Goal: Find specific page/section: Find specific page/section

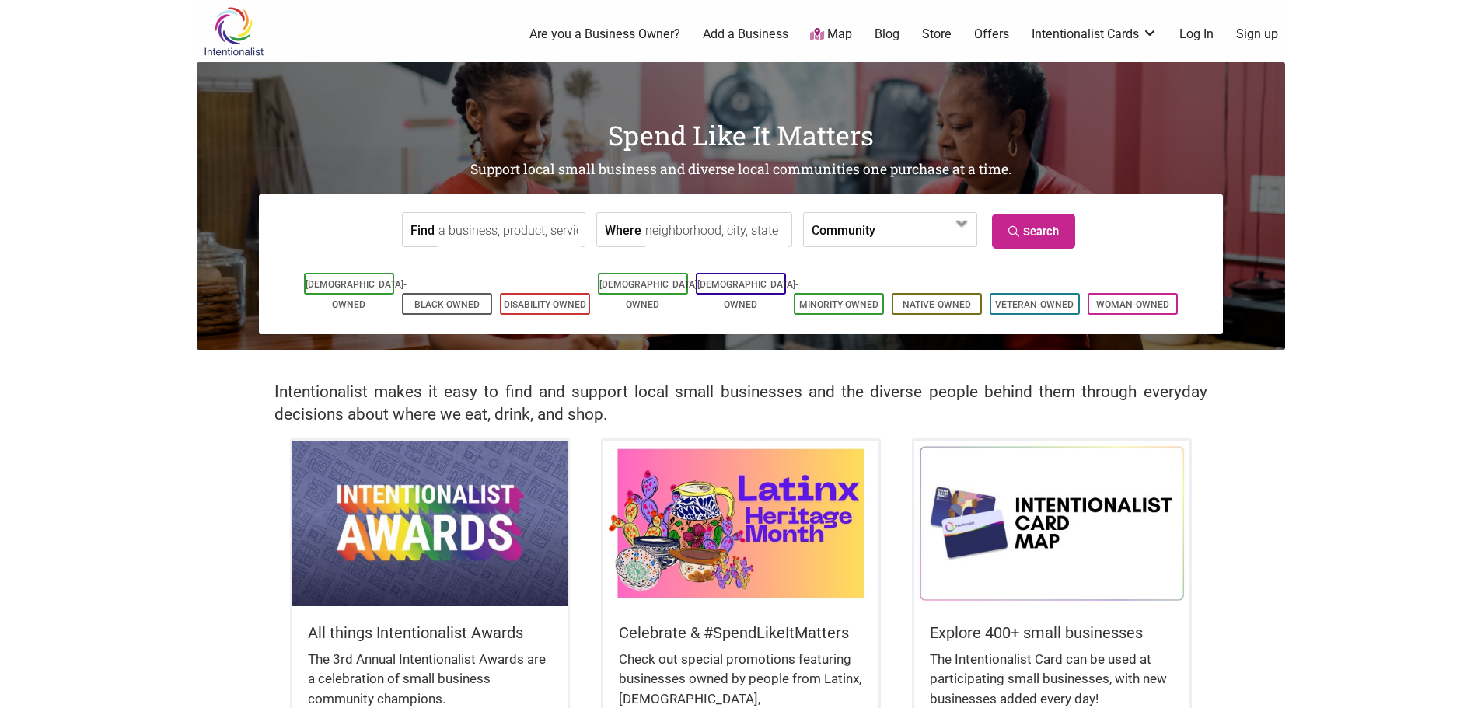
click at [499, 232] on input "Find" at bounding box center [509, 230] width 142 height 35
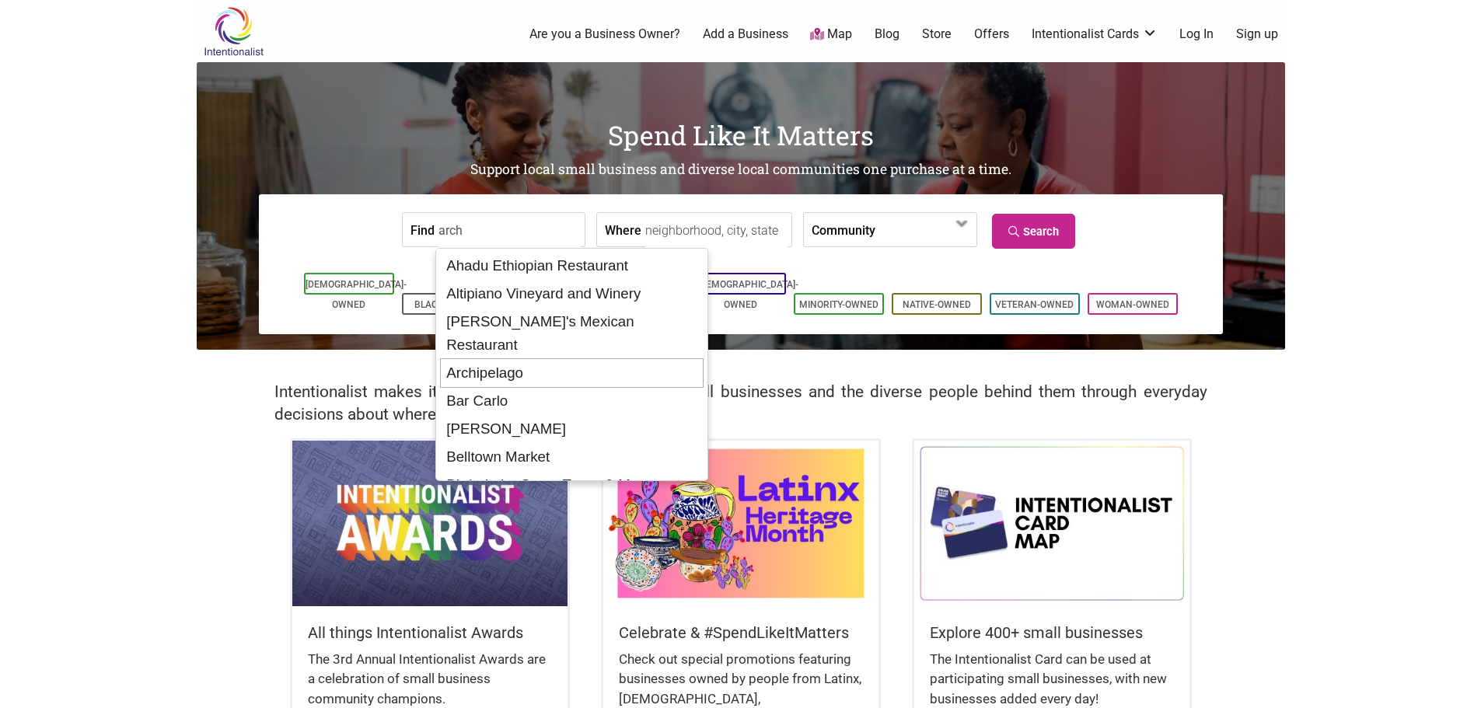
click at [502, 358] on div "Archipelago" at bounding box center [572, 373] width 264 height 30
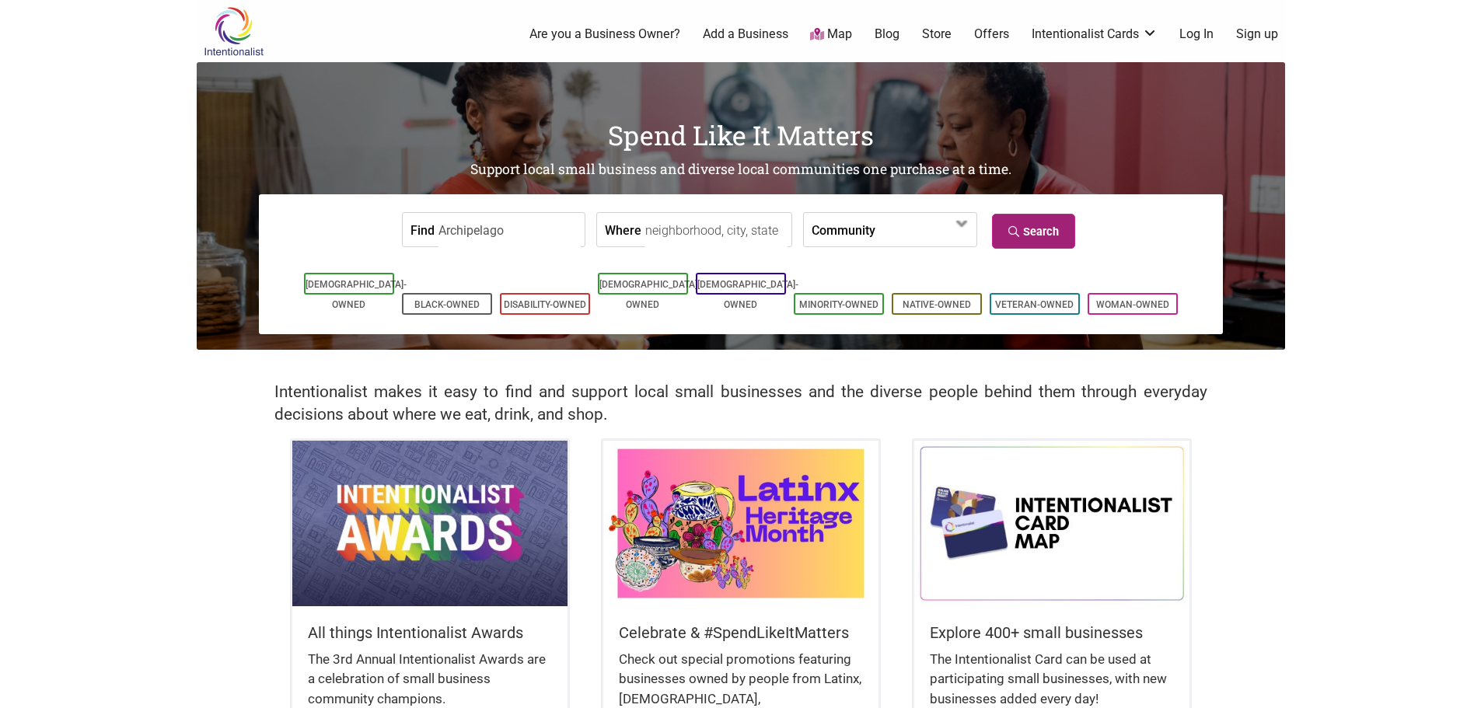
type input "Archipelago"
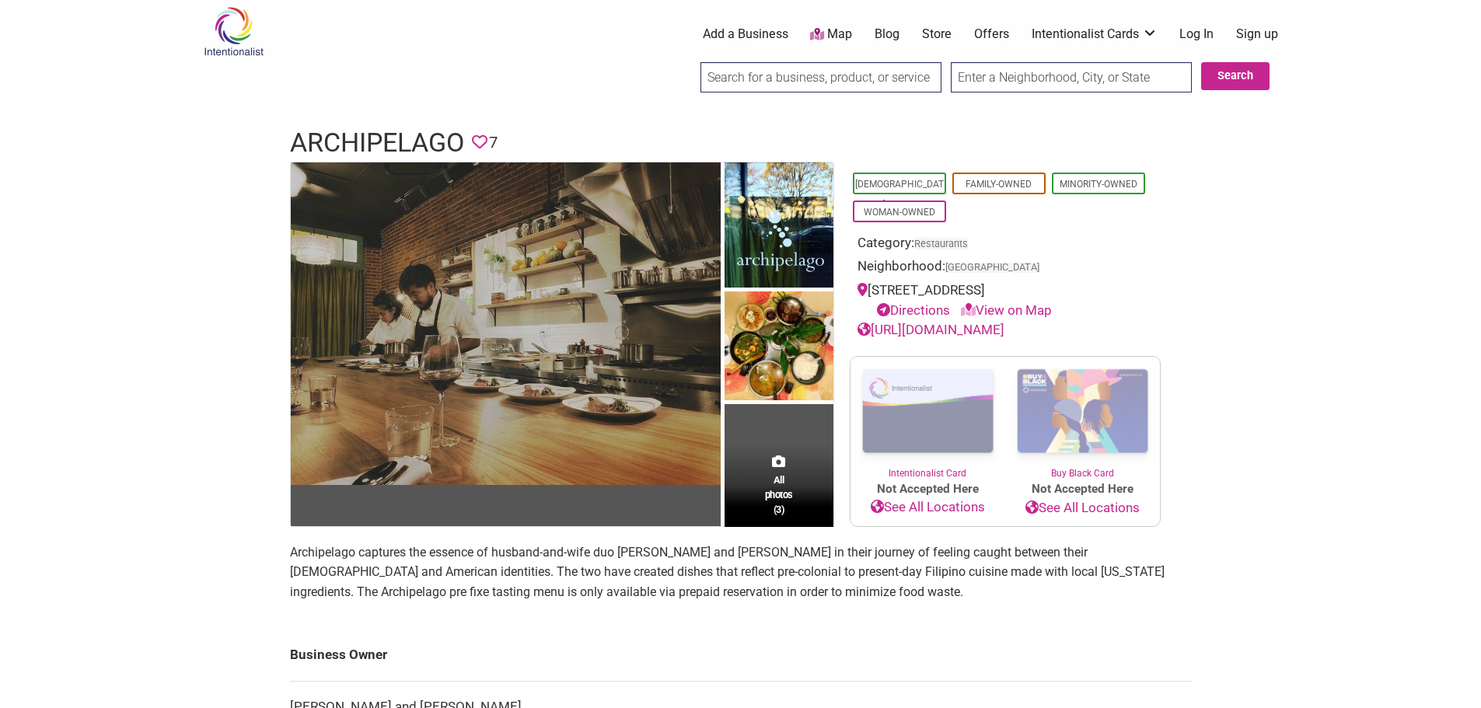
click at [610, 288] on img at bounding box center [506, 323] width 430 height 323
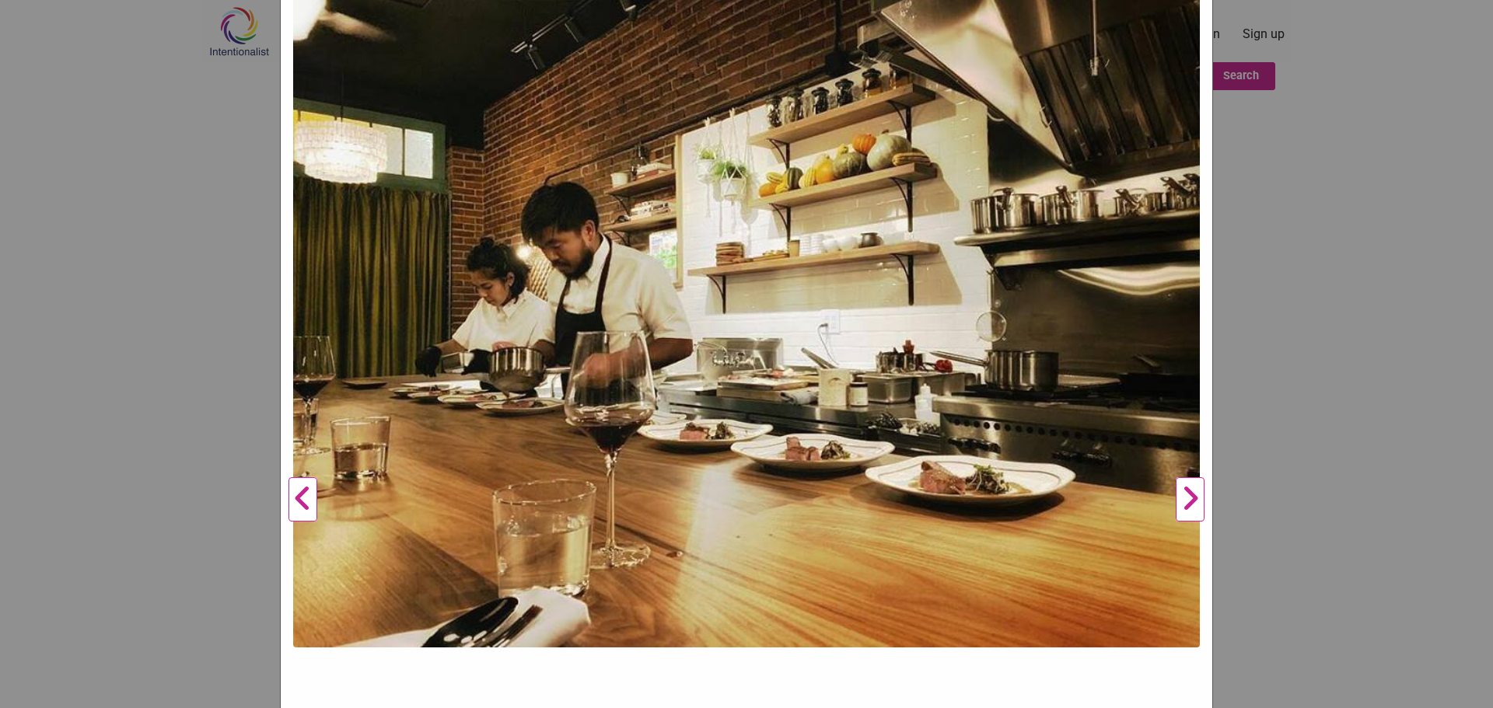
scroll to position [155, 0]
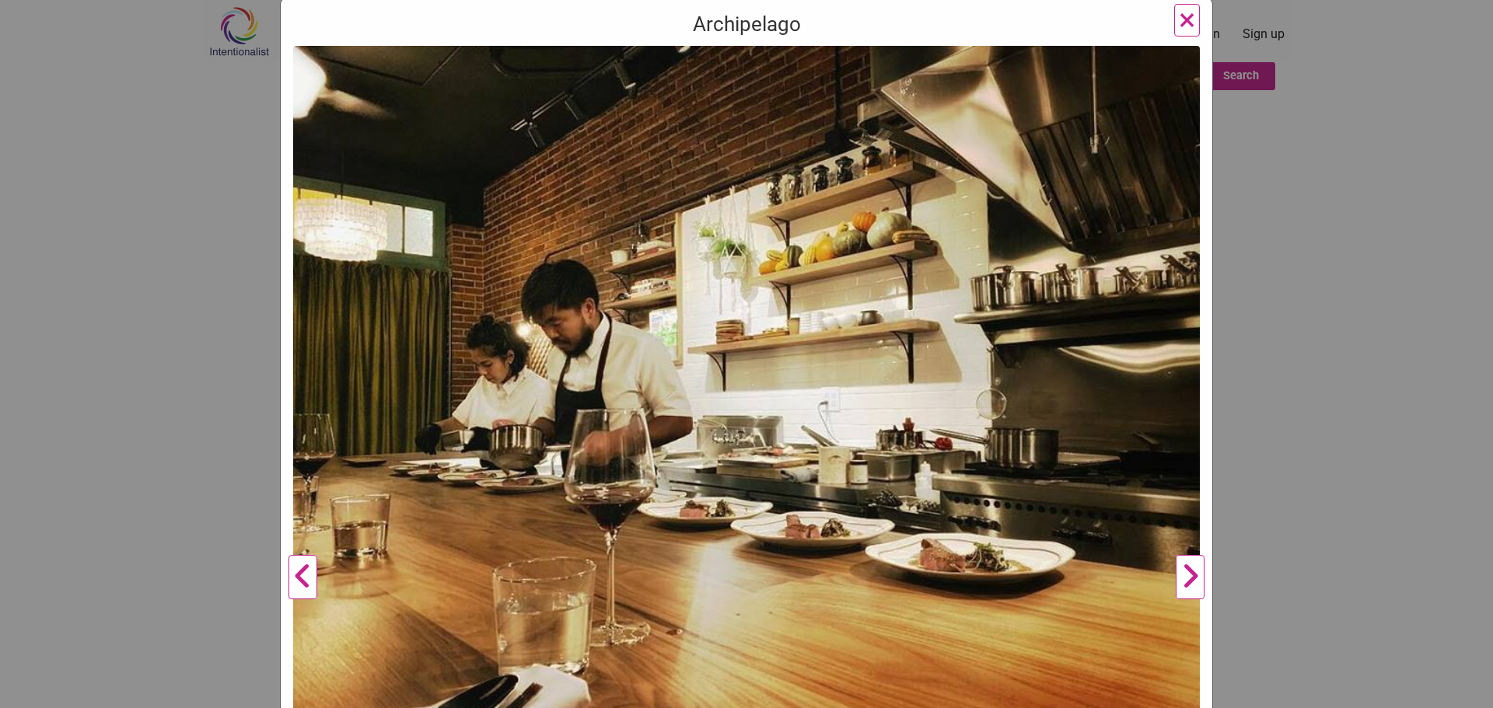
click at [1186, 578] on button "Next" at bounding box center [1189, 578] width 43 height 1064
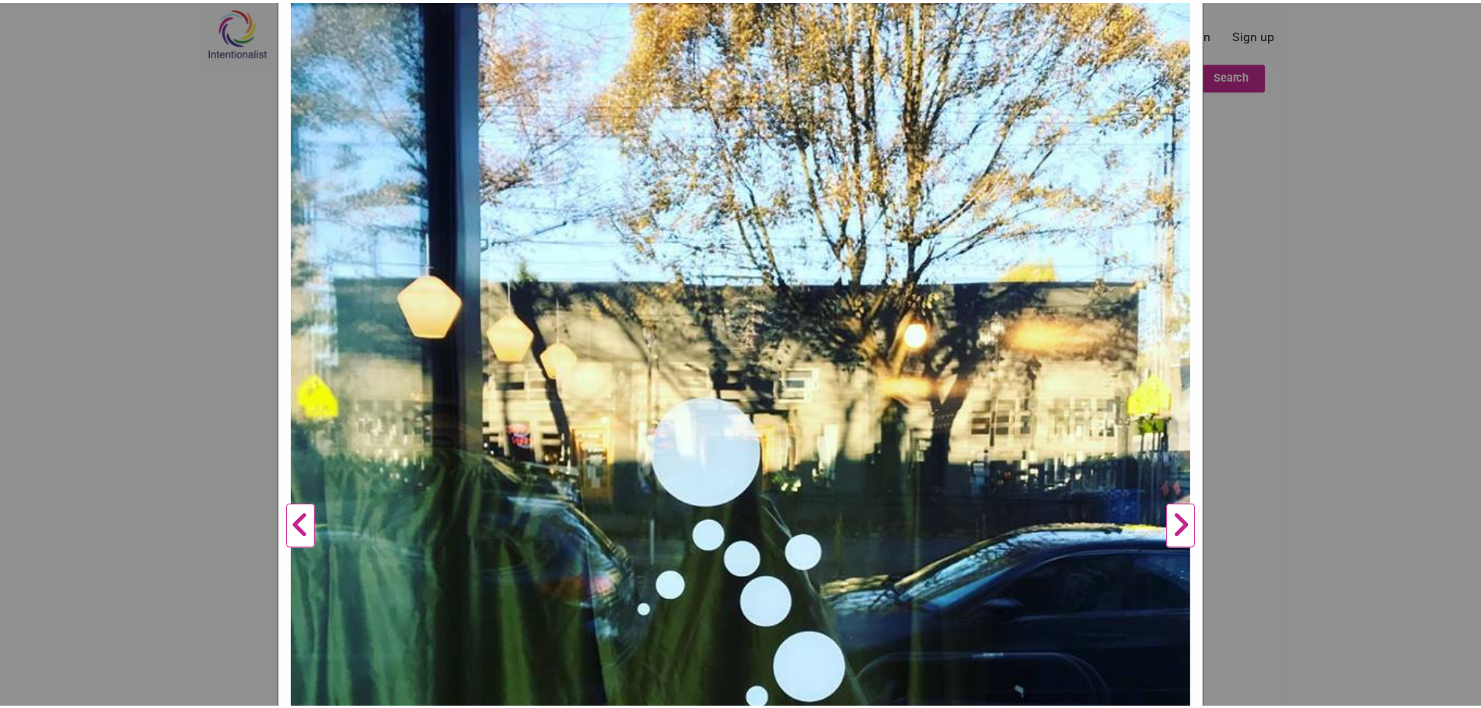
scroll to position [233, 0]
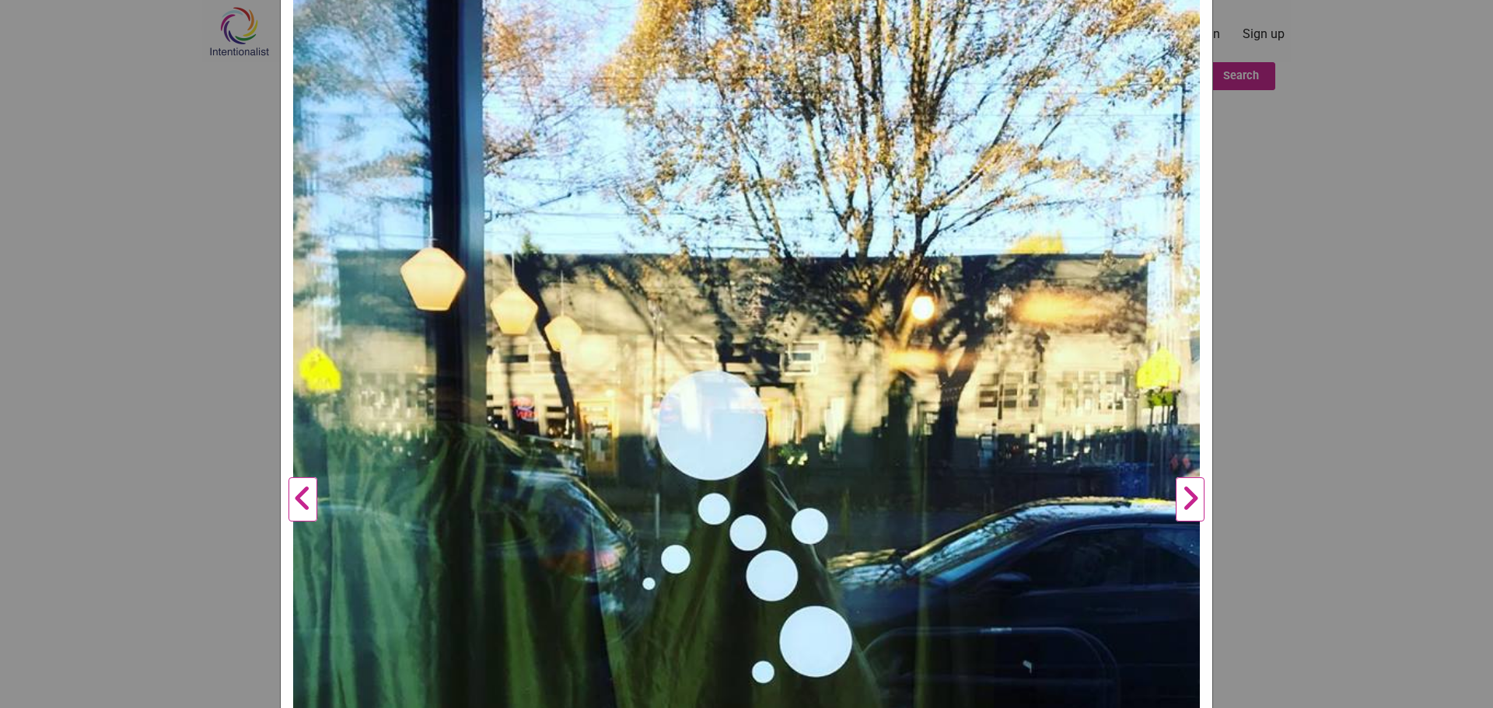
click at [1180, 504] on button "Next" at bounding box center [1189, 500] width 43 height 1064
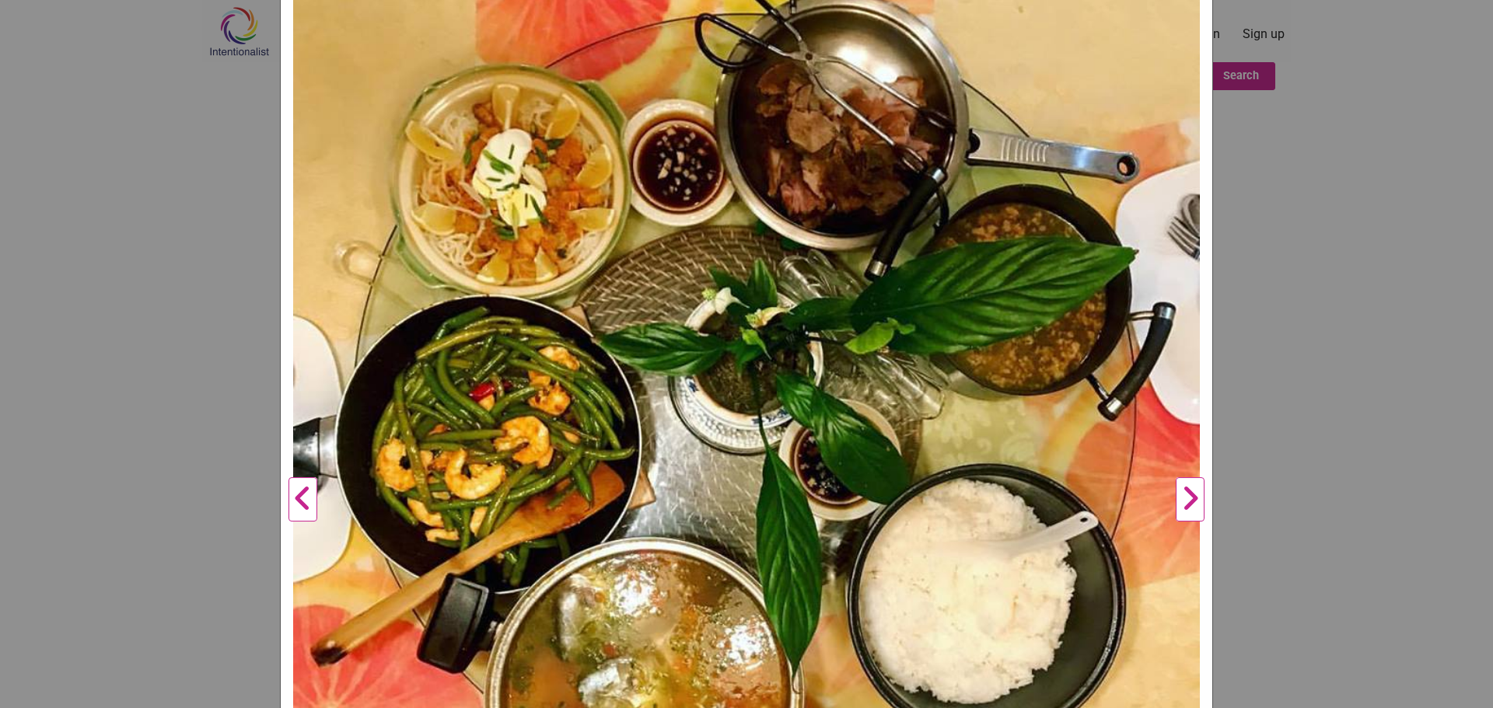
click at [1185, 499] on button "Next" at bounding box center [1189, 500] width 43 height 1064
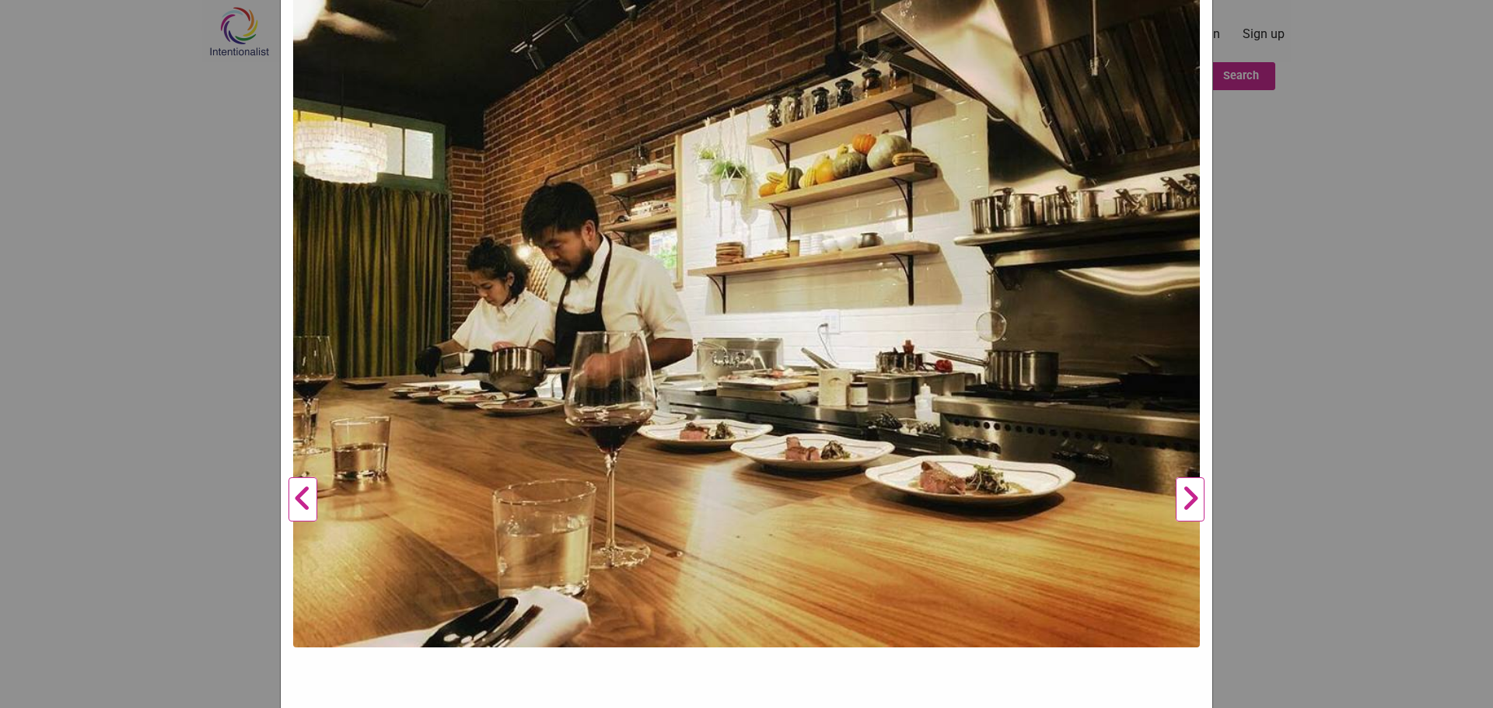
click at [1185, 499] on button "Next" at bounding box center [1189, 500] width 43 height 1064
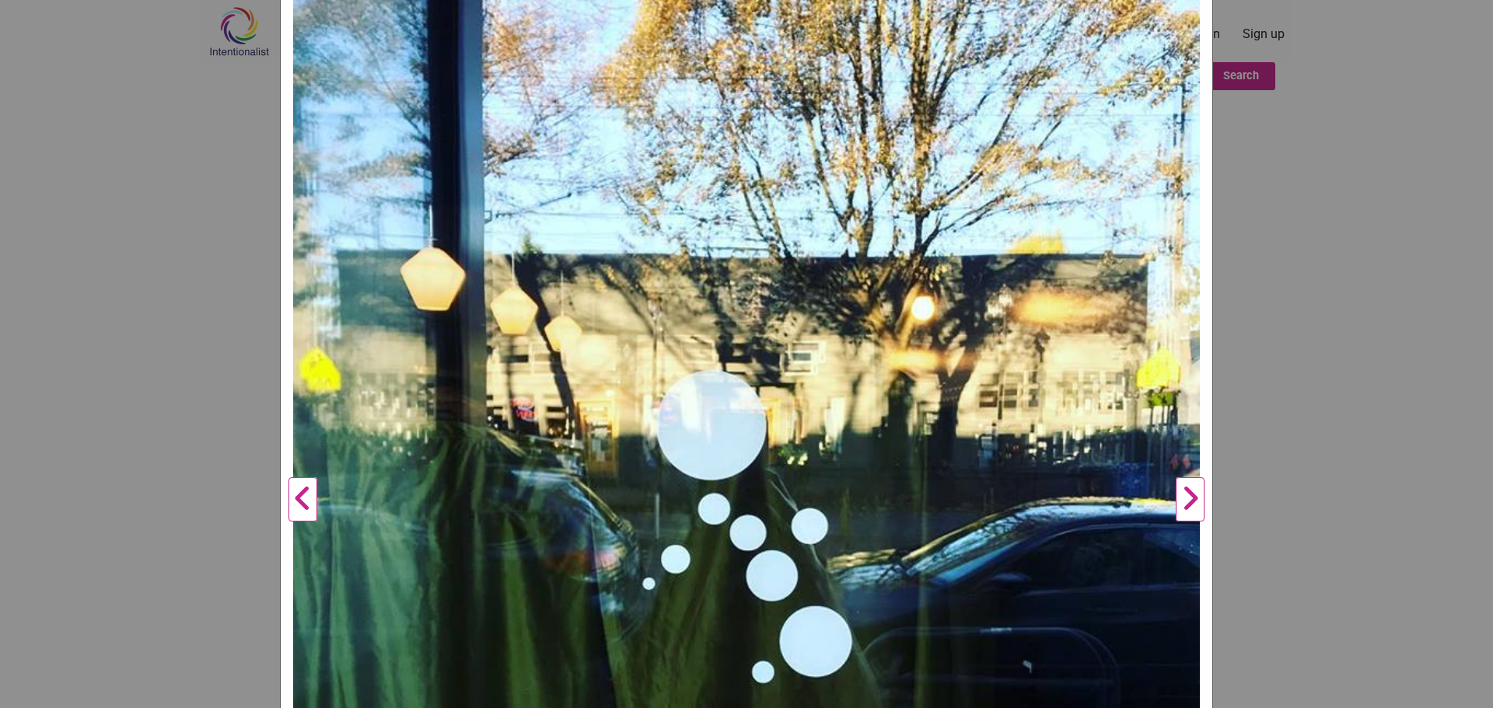
click at [1185, 499] on button "Next" at bounding box center [1189, 500] width 43 height 1064
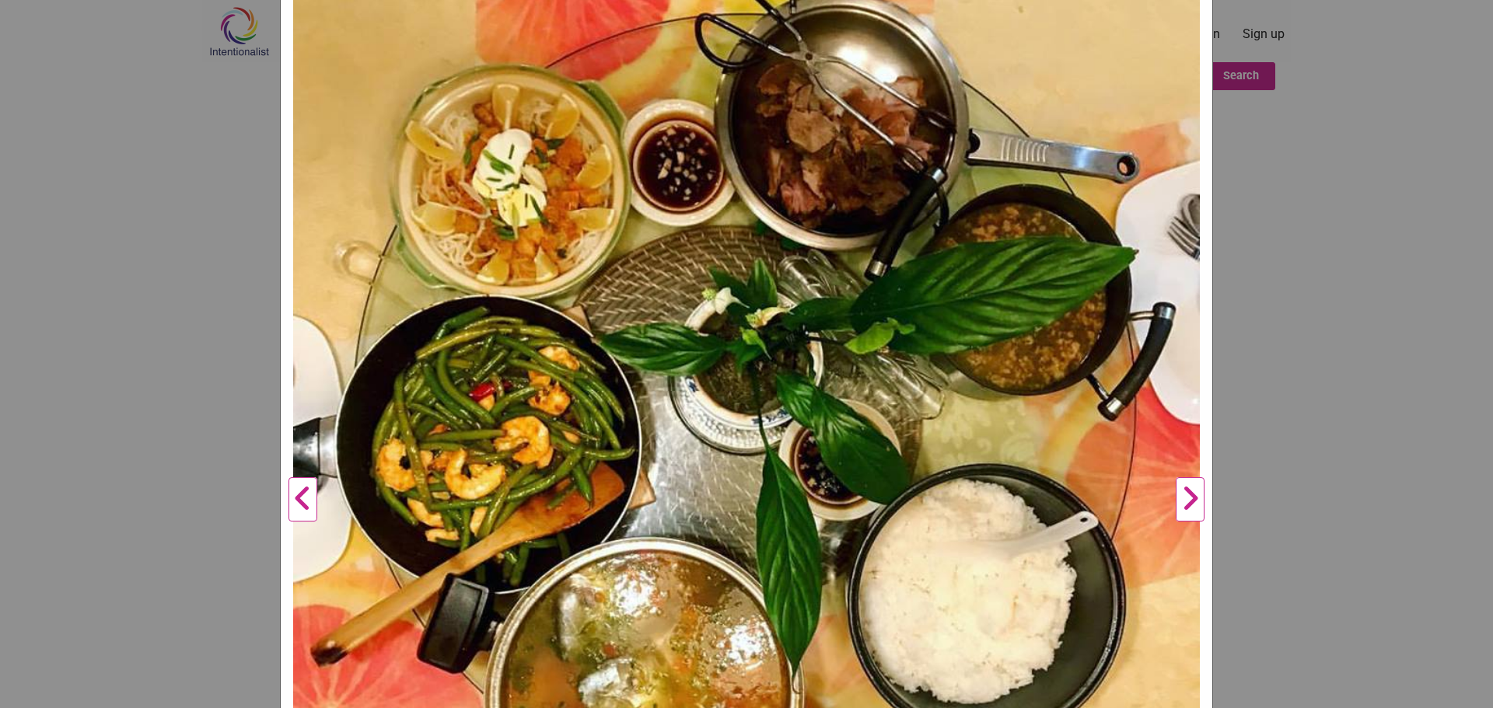
click at [1275, 440] on div "Archipelago Previous Next 1 2 3 ×" at bounding box center [746, 354] width 1493 height 708
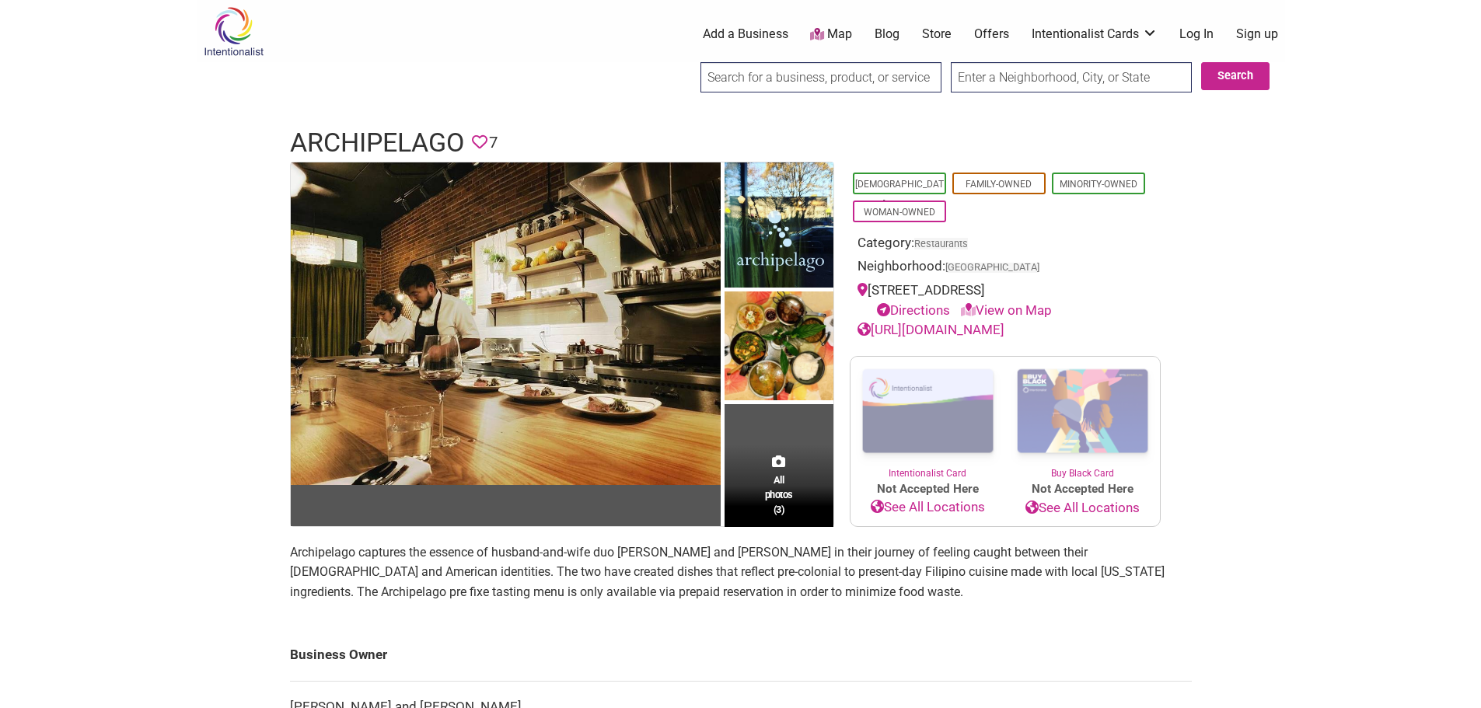
click at [844, 77] on input "search" at bounding box center [820, 77] width 241 height 30
type input "t"
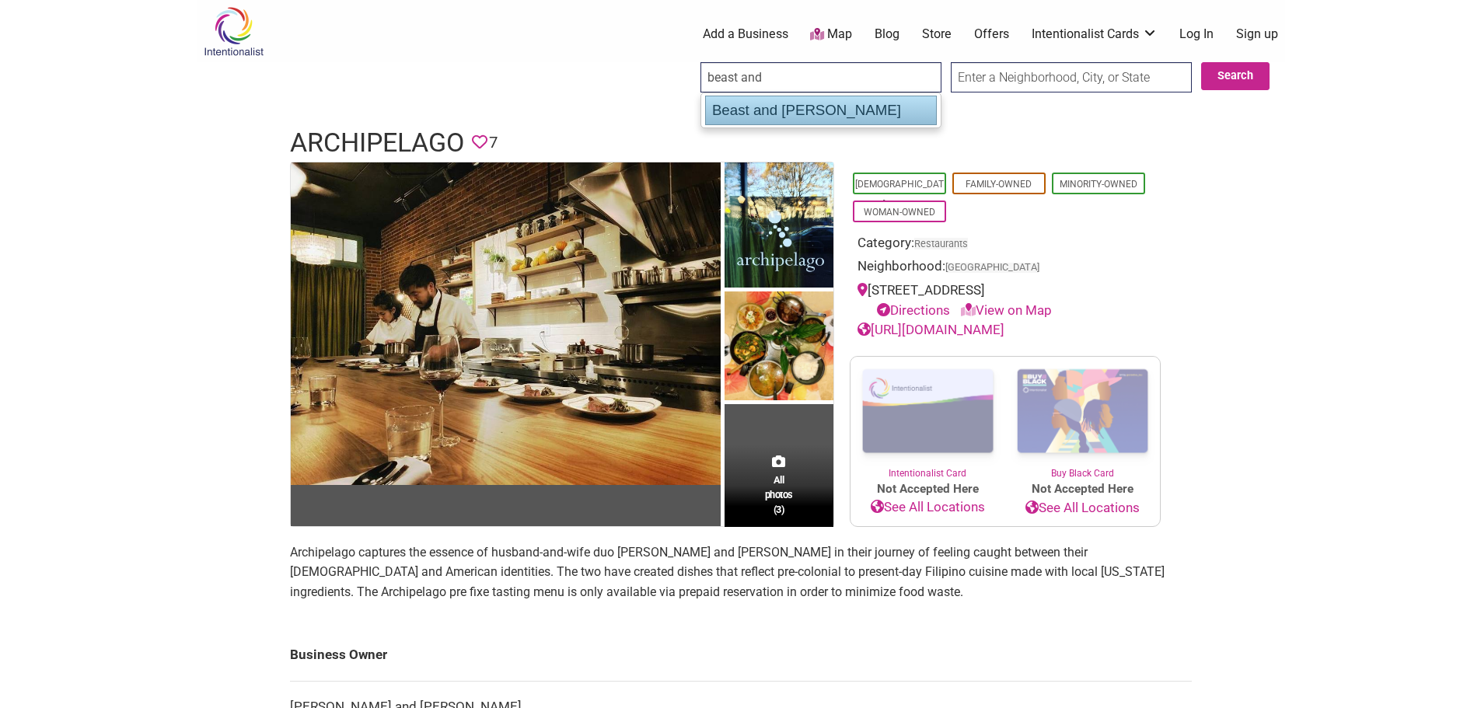
click at [819, 115] on div "Beast and [PERSON_NAME]" at bounding box center [821, 111] width 232 height 30
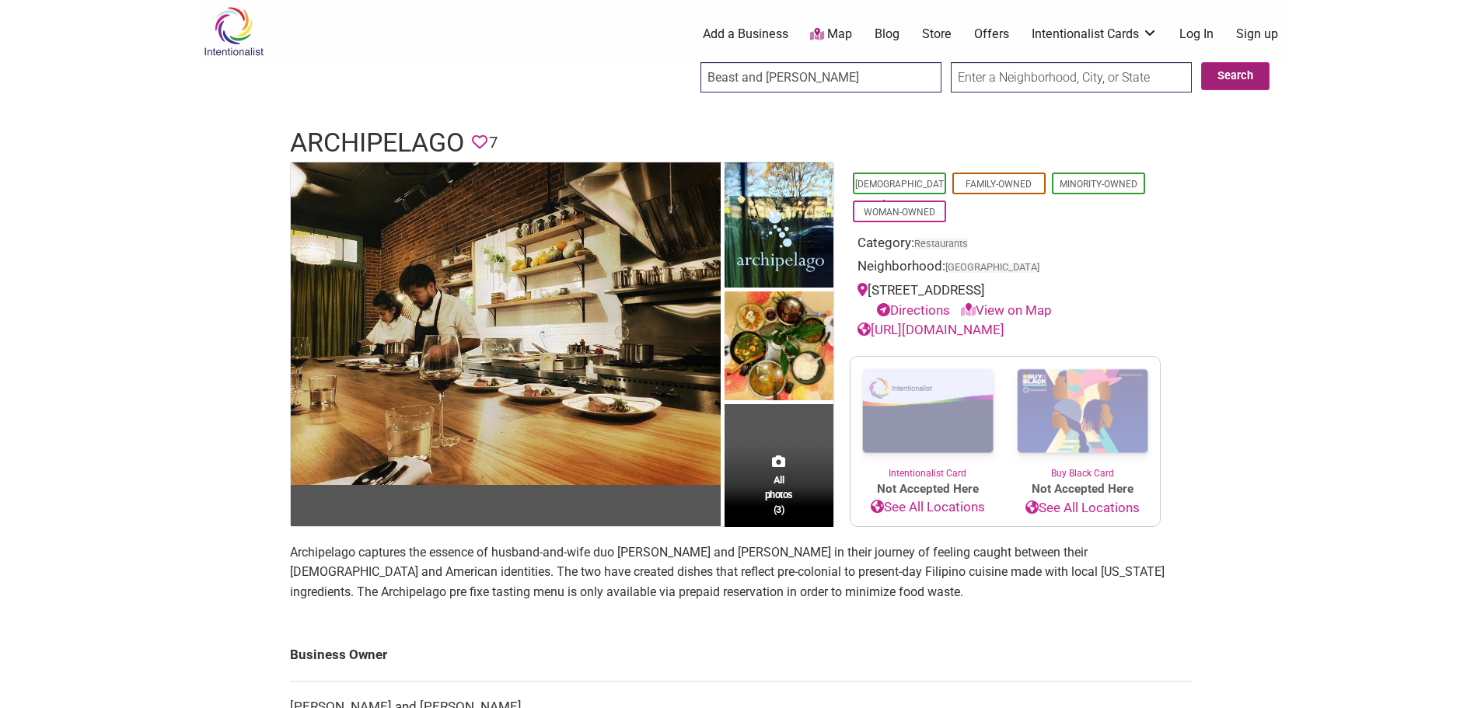
type input "Beast and [PERSON_NAME]"
click at [1237, 78] on button "Search" at bounding box center [1235, 76] width 68 height 28
